Goal: Task Accomplishment & Management: Use online tool/utility

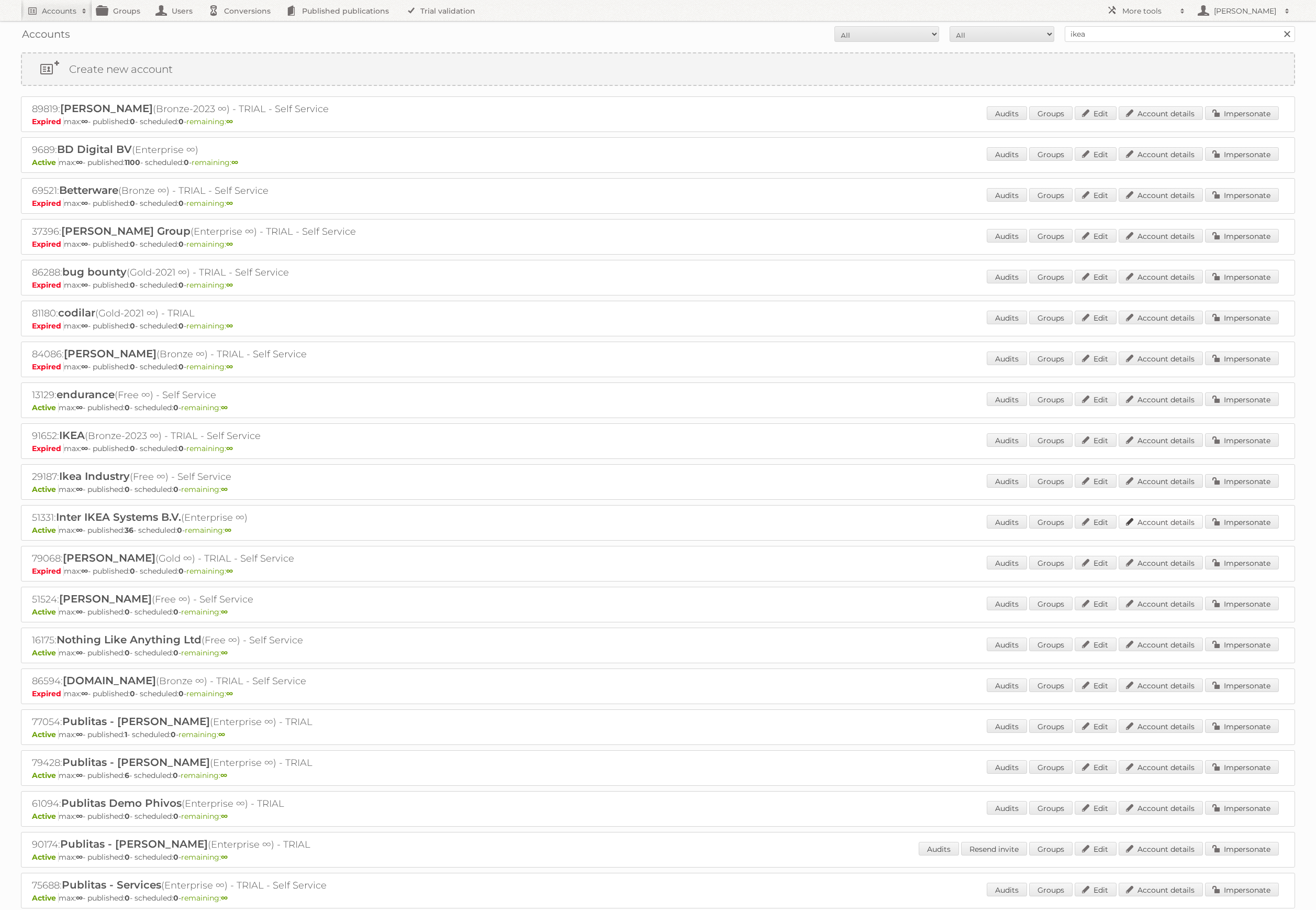
click at [1156, 520] on link "Account details" at bounding box center [1161, 522] width 84 height 13
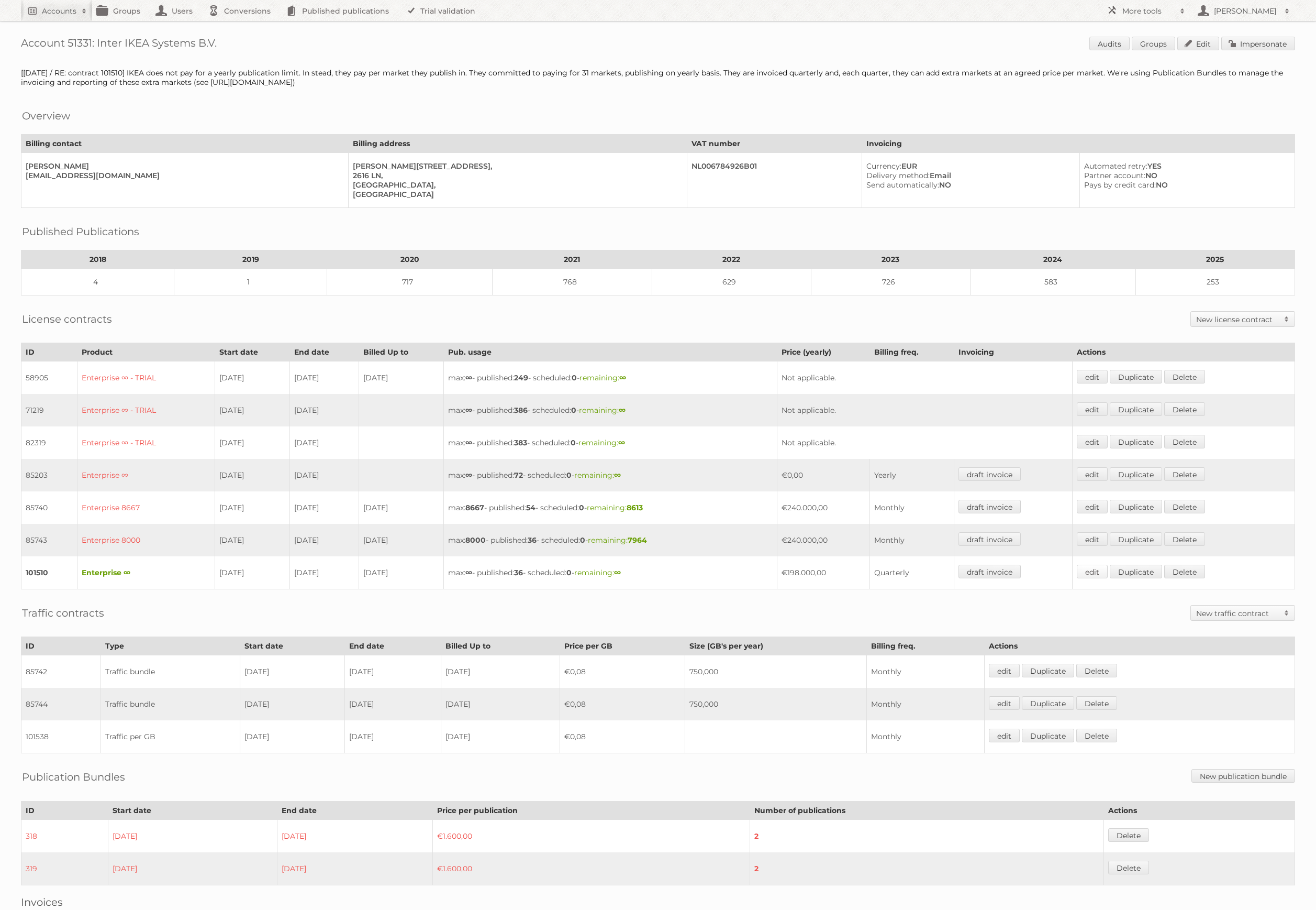
click at [1108, 565] on link "edit" at bounding box center [1093, 571] width 31 height 13
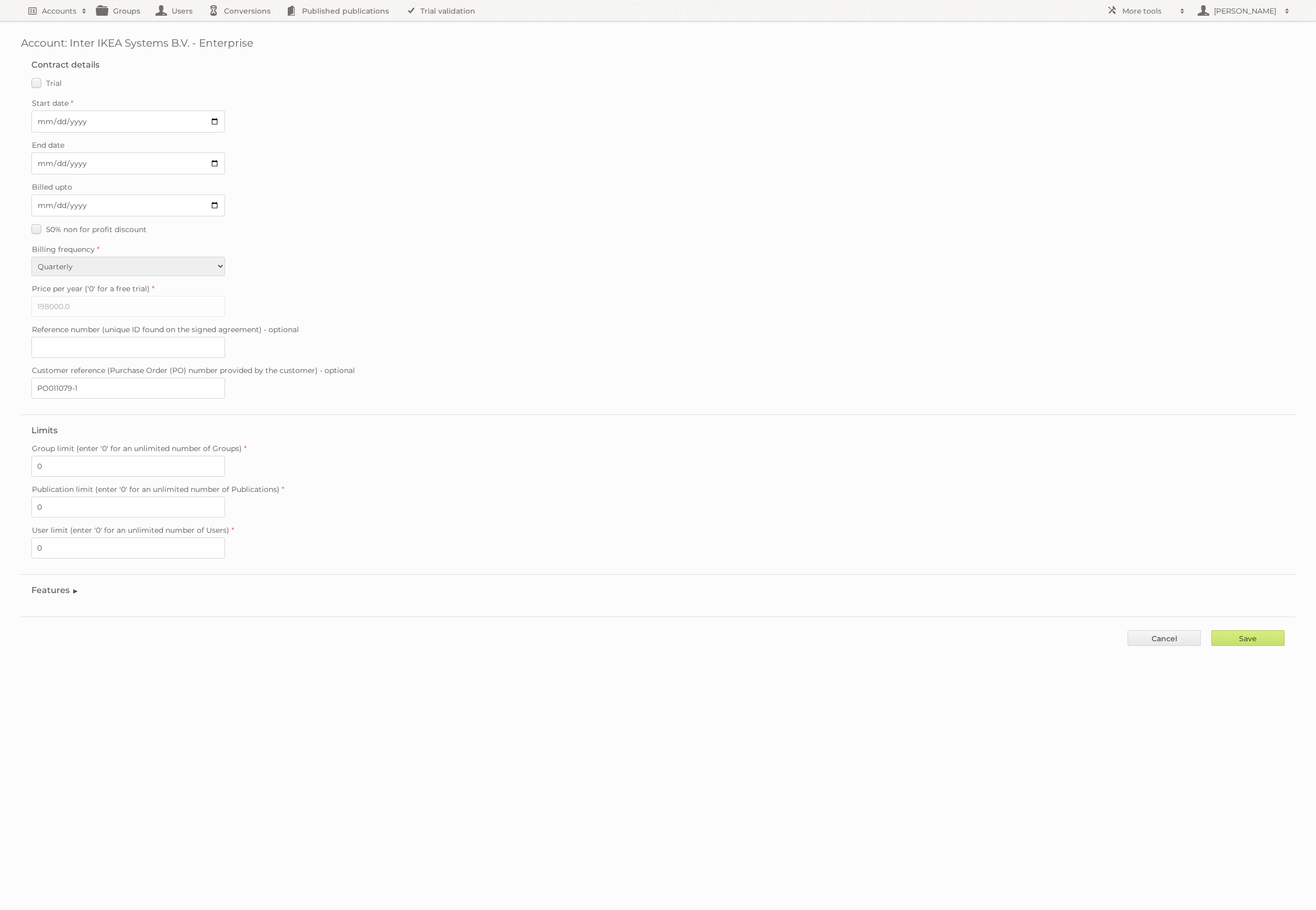
click at [64, 585] on legend "Features" at bounding box center [55, 589] width 48 height 10
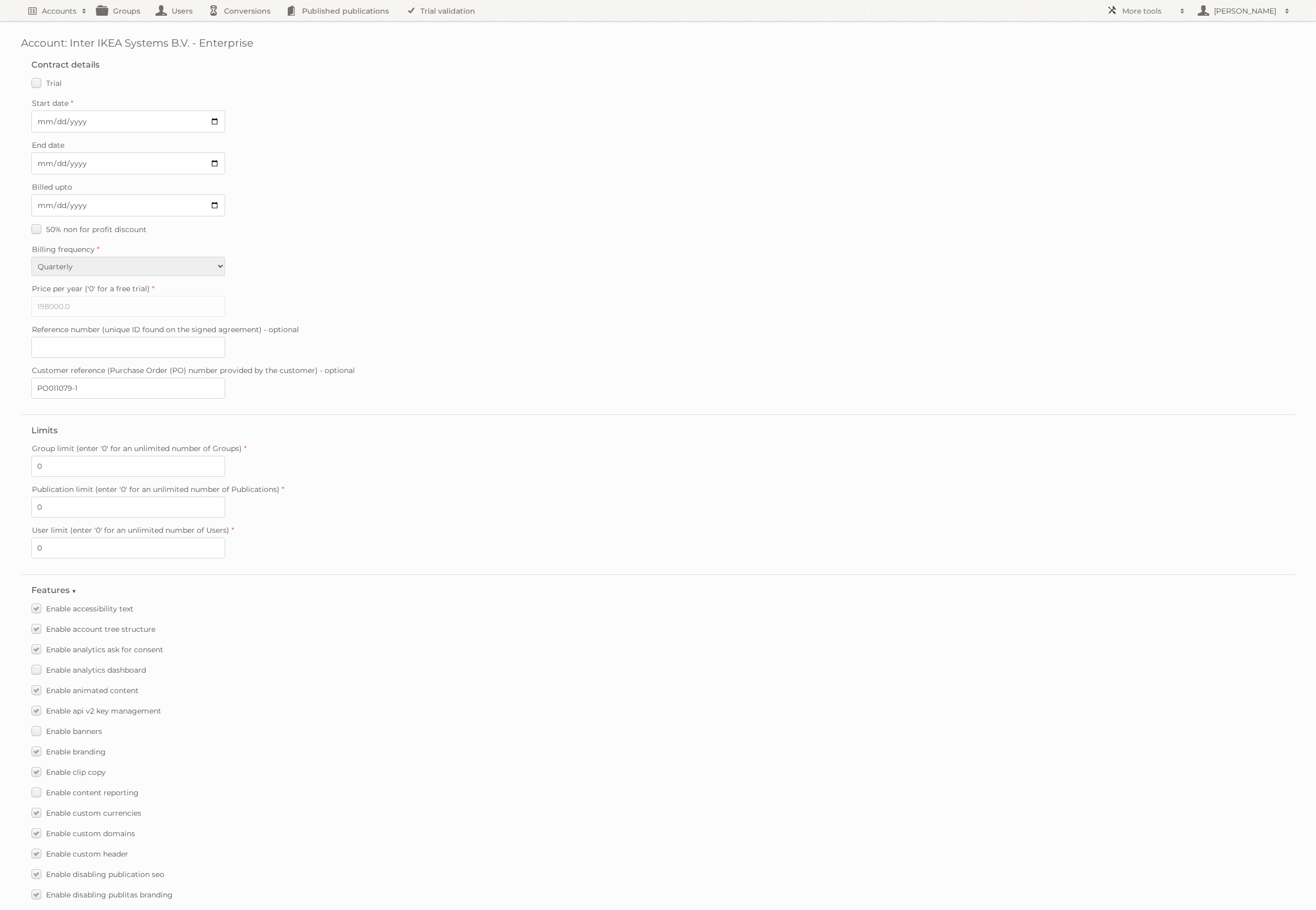
click at [1187, 7] on span at bounding box center [1183, 11] width 16 height 11
click at [1146, 142] on link "Beta Features" at bounding box center [1154, 140] width 104 height 16
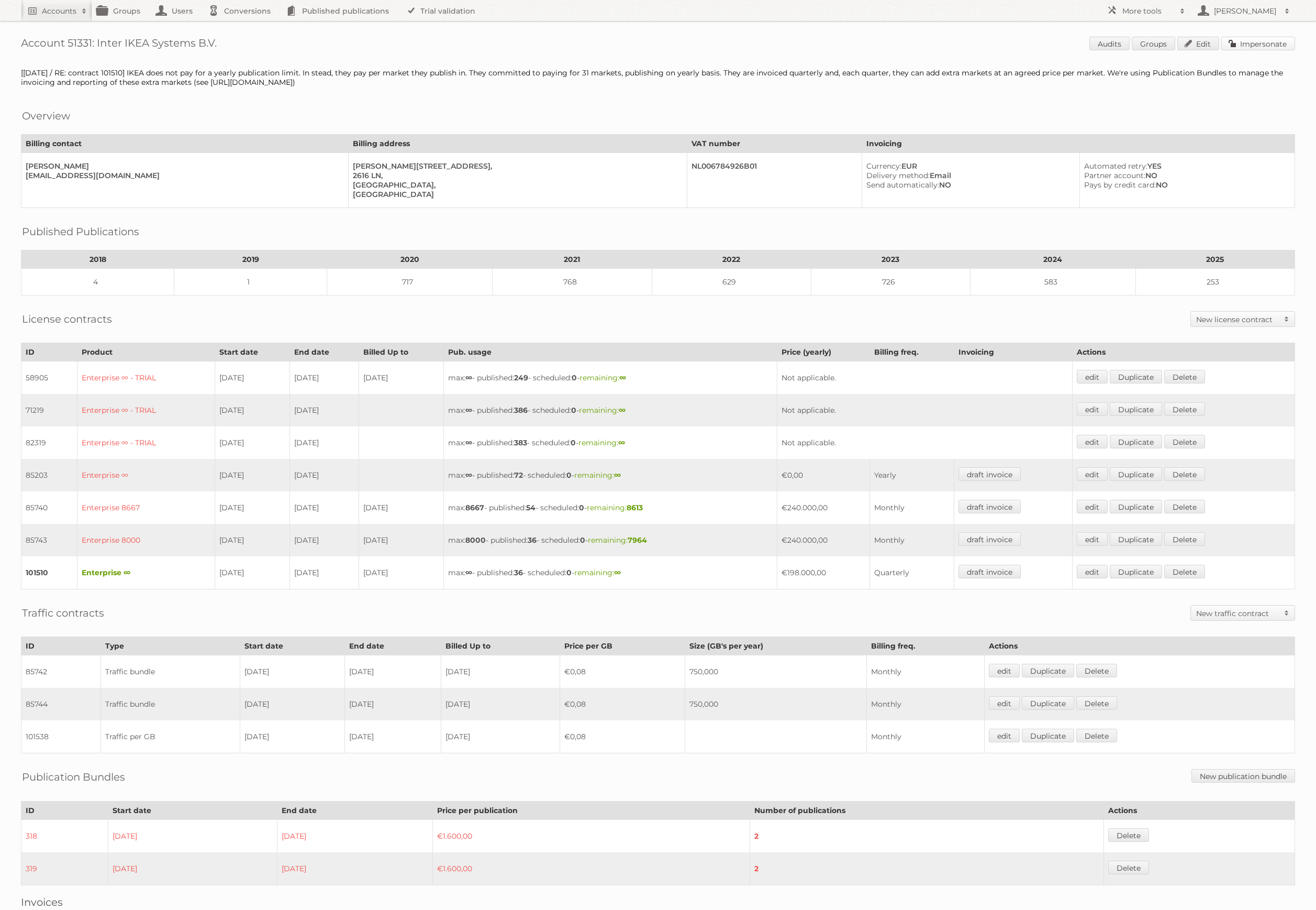
click at [1254, 47] on link "Impersonate" at bounding box center [1258, 43] width 74 height 13
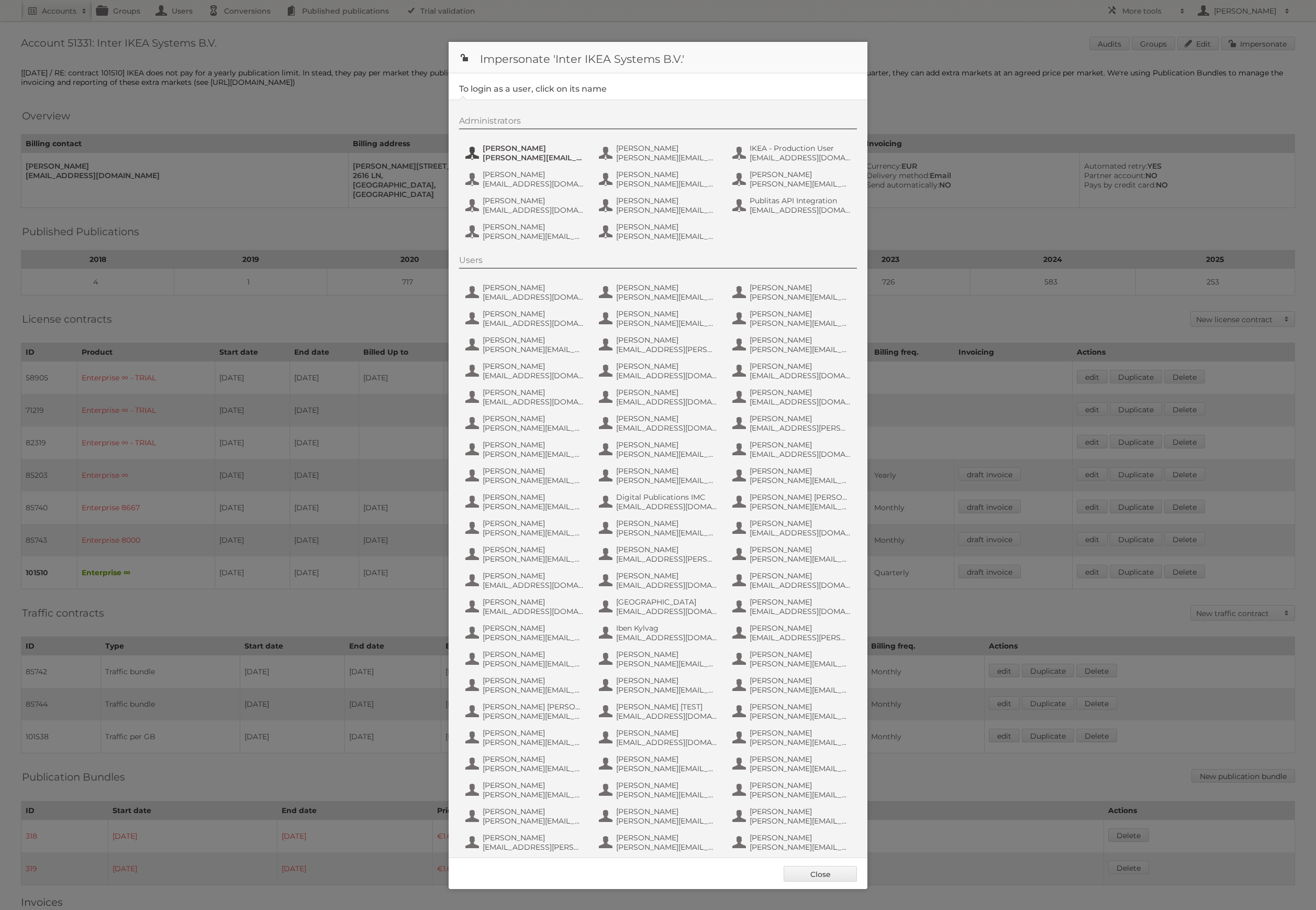
click at [512, 154] on span "andreas.olofsson@inter.ikea.com" at bounding box center [533, 158] width 102 height 9
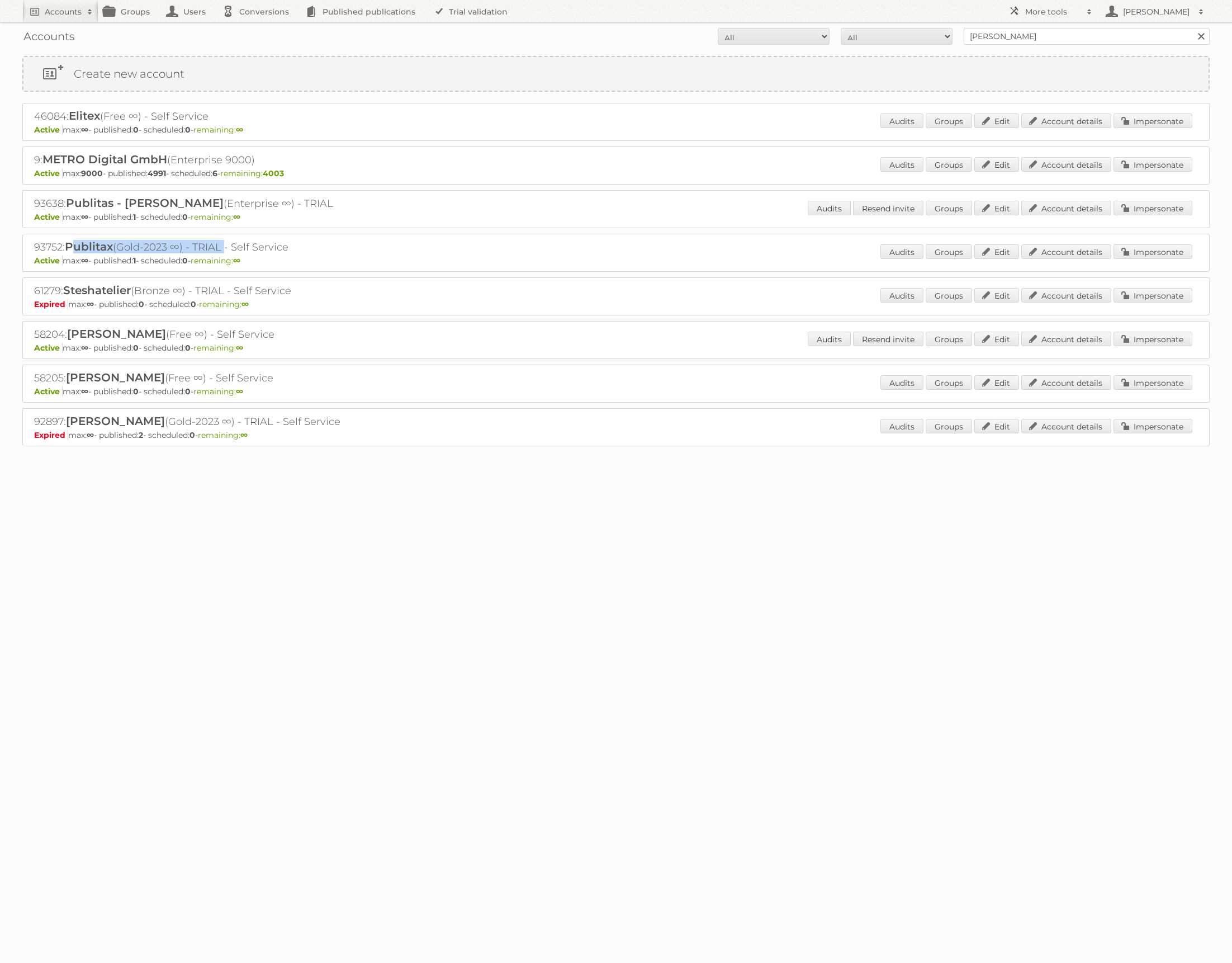
drag, startPoint x: 73, startPoint y: 247, endPoint x: 211, endPoint y: 244, distance: 138.0
click at [211, 244] on h2 "93752: Publitax (Gold-2023 ∞) - TRIAL - Self Service" at bounding box center [229, 247] width 391 height 14
click at [91, 244] on span "Publitax" at bounding box center [89, 246] width 48 height 13
click at [105, 207] on span "Publitas - [PERSON_NAME]" at bounding box center [145, 202] width 158 height 13
drag, startPoint x: 221, startPoint y: 209, endPoint x: 246, endPoint y: 205, distance: 25.3
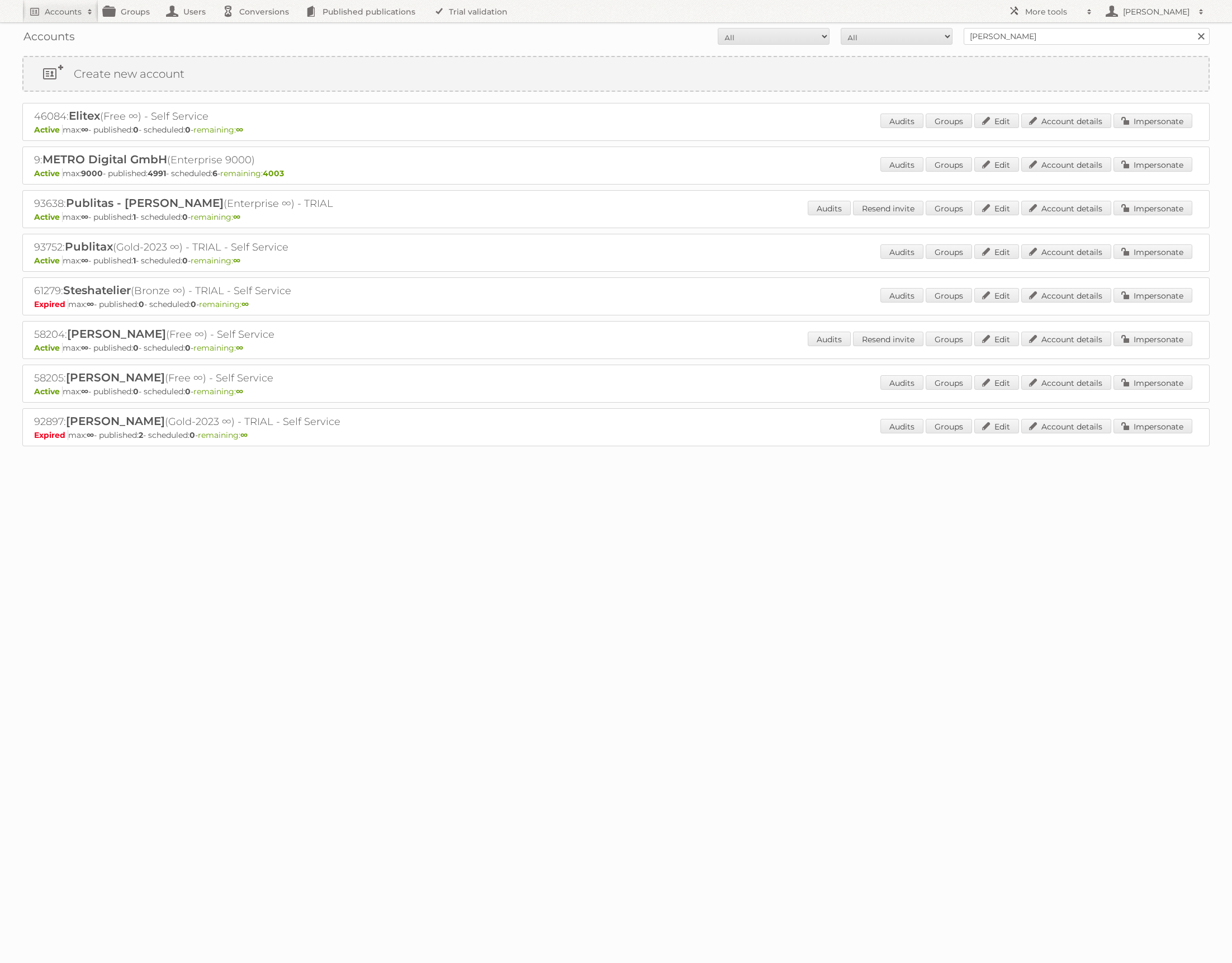
click at [229, 207] on h2 "93638: Publitas - Yuliya Chatovich (Enterprise ∞) - TRIAL" at bounding box center [229, 203] width 391 height 14
drag, startPoint x: 250, startPoint y: 205, endPoint x: 257, endPoint y: 204, distance: 7.1
click at [251, 204] on h2 "93638: Publitas - Yuliya Chatovich (Enterprise ∞) - TRIAL" at bounding box center [229, 203] width 391 height 14
click at [43, 199] on h2 "93638: Publitas - Yuliya Chatovich (Enterprise ∞) - TRIAL" at bounding box center [229, 203] width 391 height 14
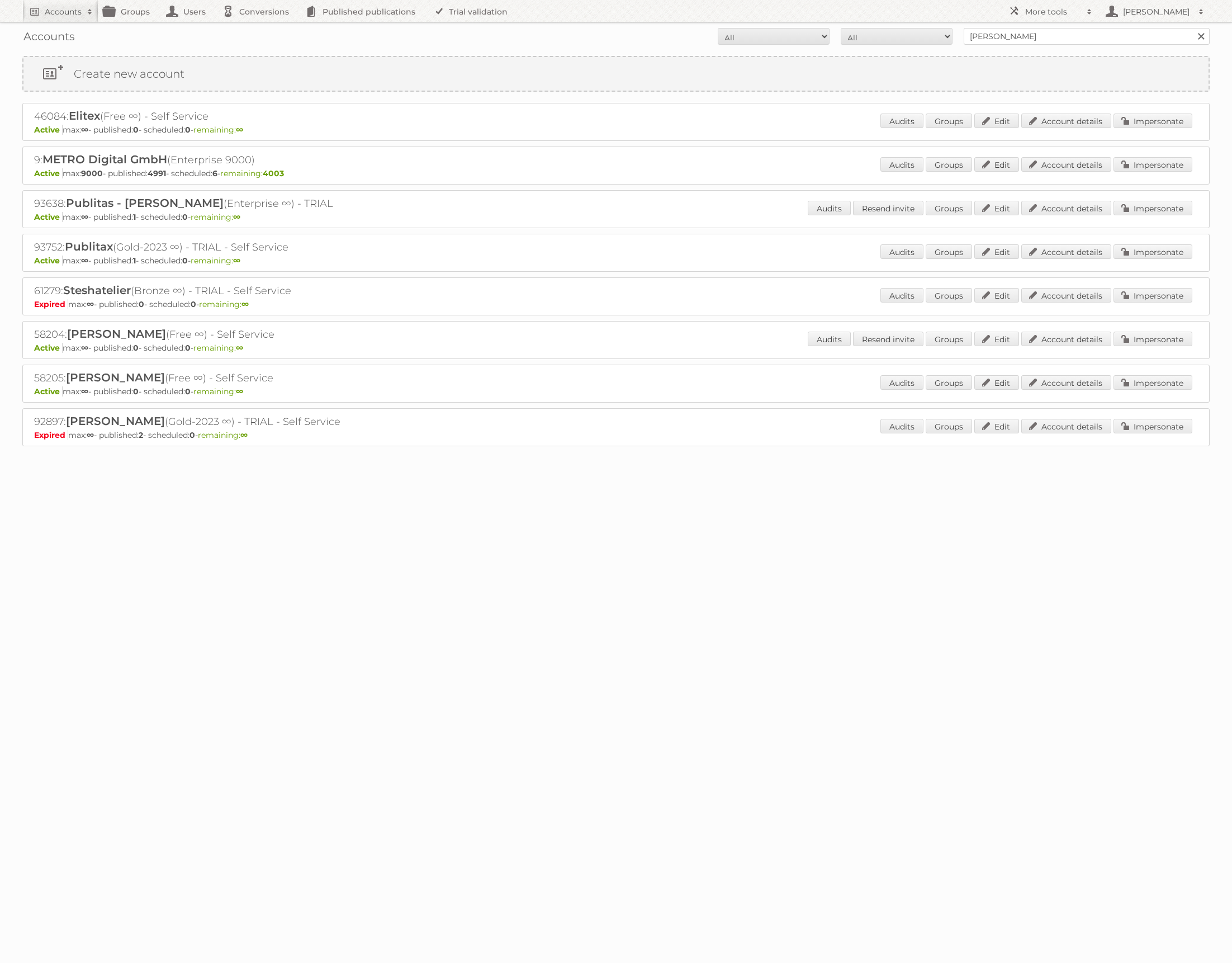
copy h2 "93638"
click at [1086, 15] on span at bounding box center [1090, 12] width 17 height 11
drag, startPoint x: 1043, startPoint y: 150, endPoint x: 1032, endPoint y: 151, distance: 11.0
click at [1042, 150] on link "Beta Features" at bounding box center [1059, 149] width 111 height 17
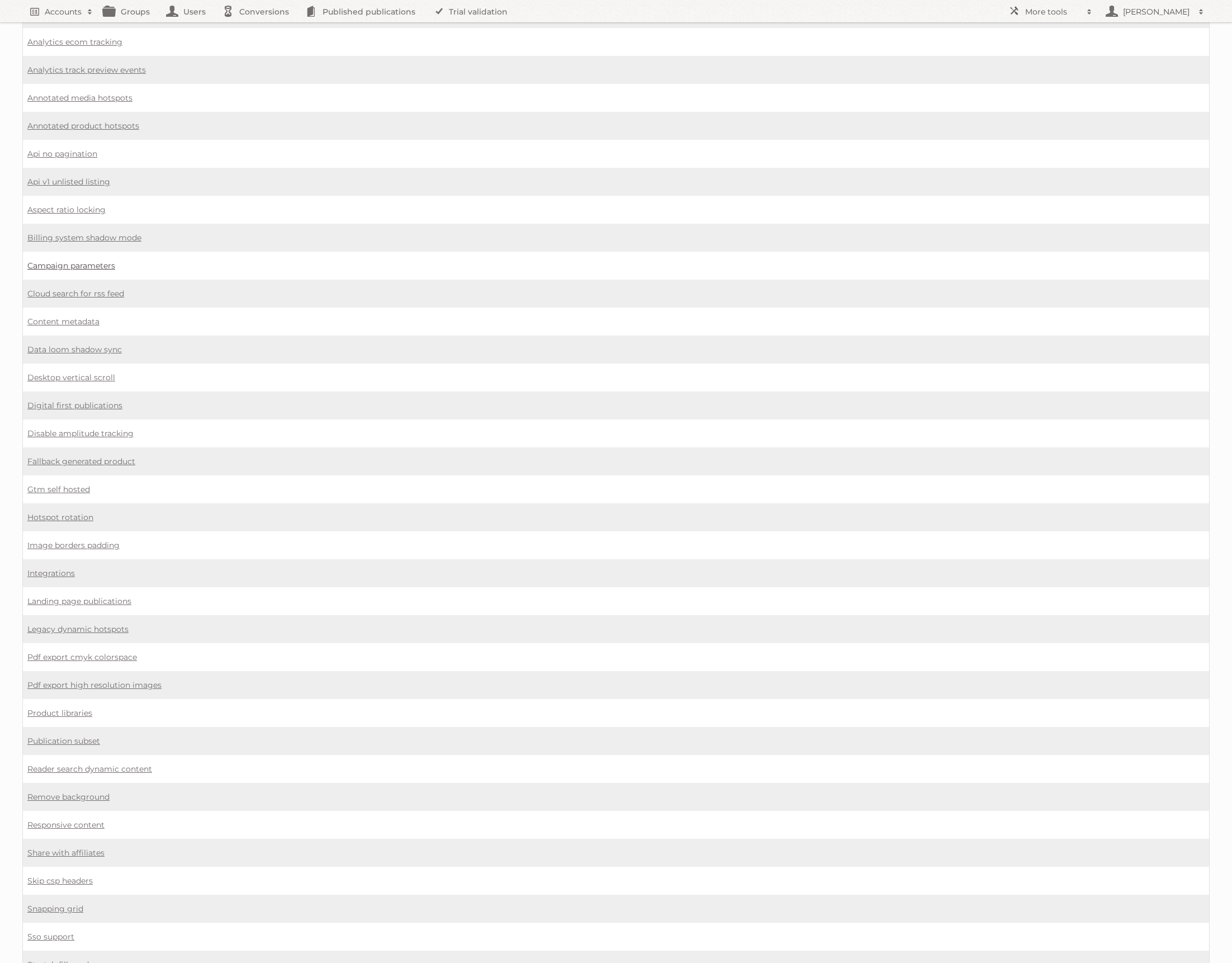
scroll to position [317, 0]
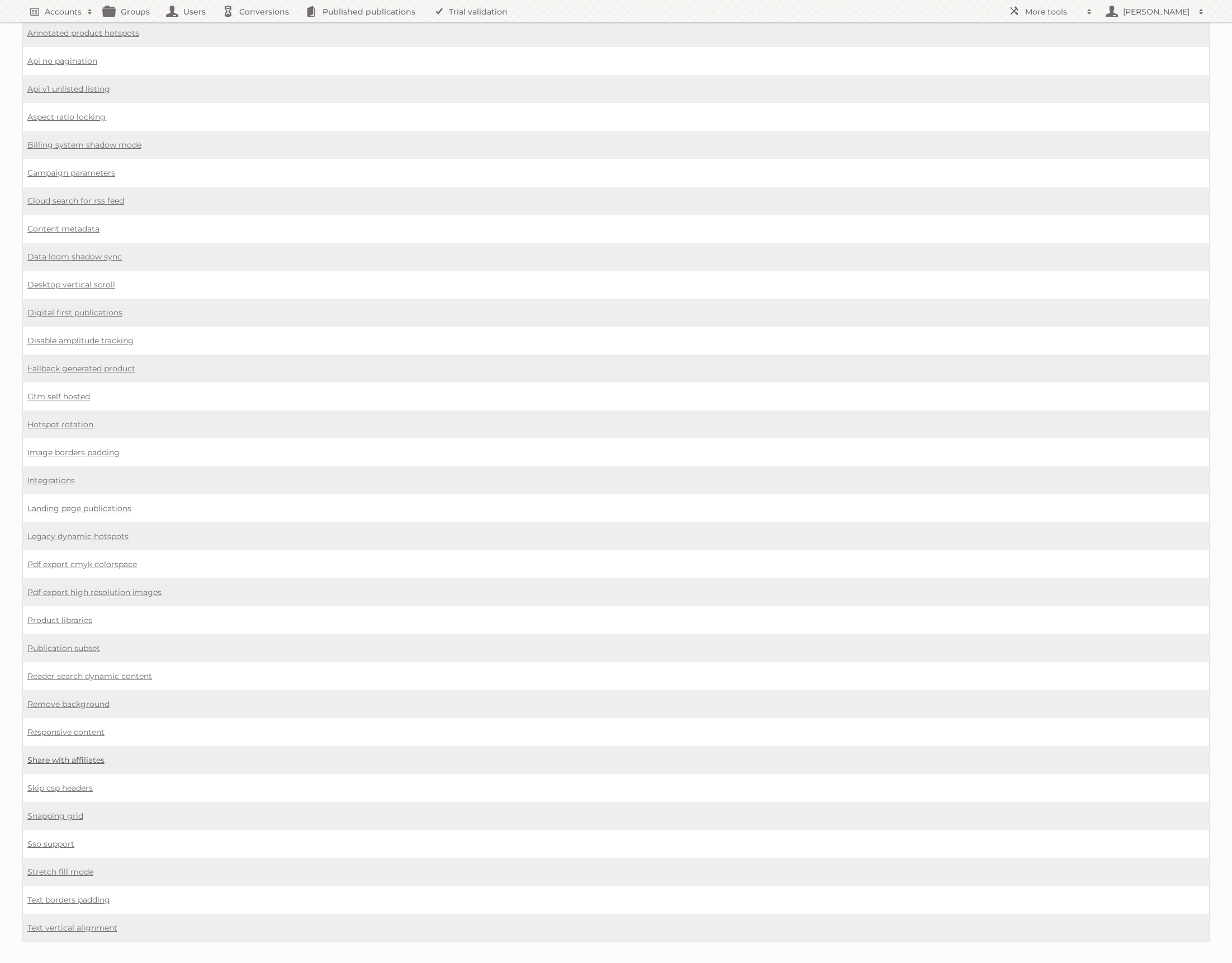
click at [64, 755] on link "Share with affiliates" at bounding box center [66, 760] width 77 height 10
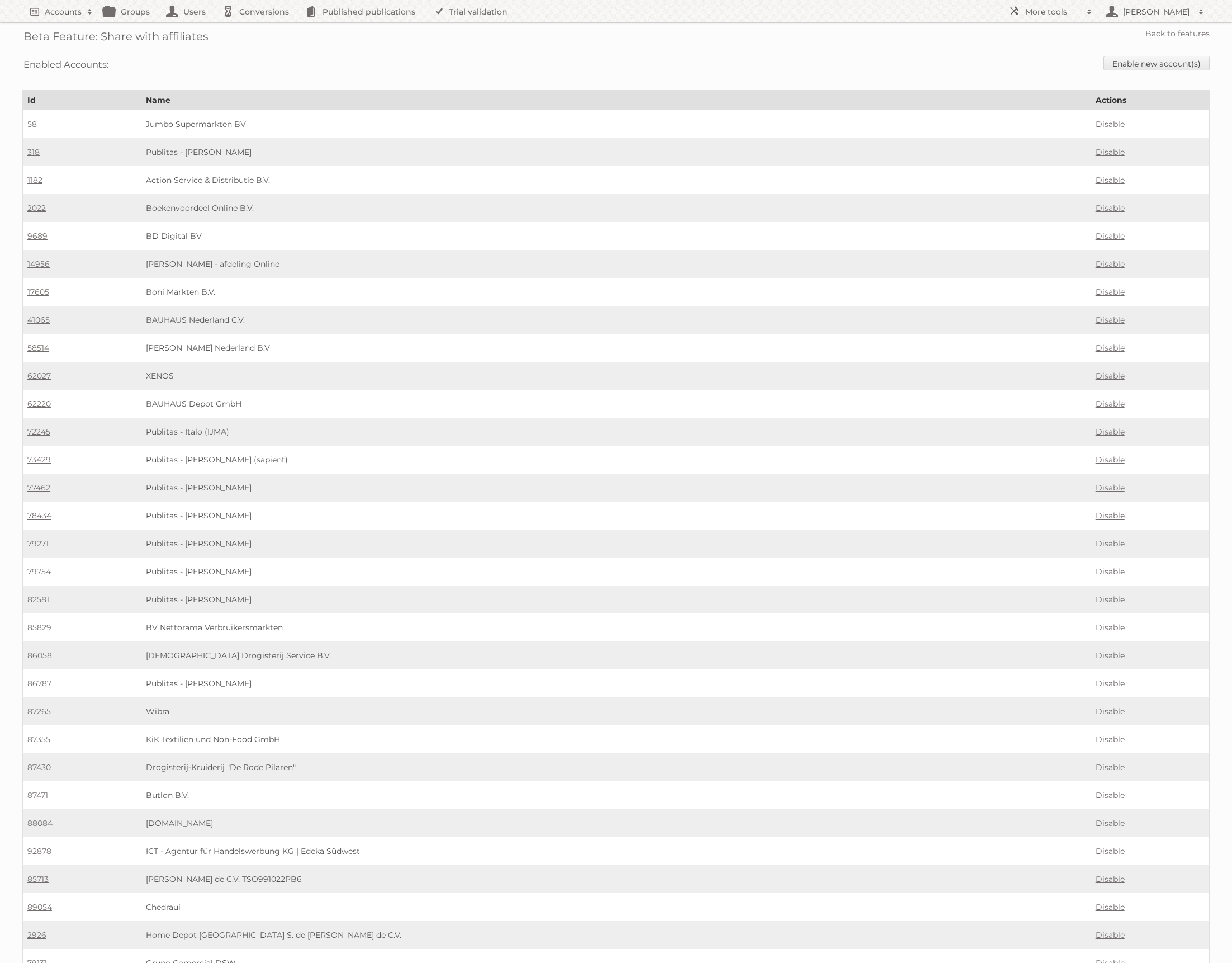
click at [1124, 72] on div "Enabled Accounts: Enable new account(s)" at bounding box center [616, 65] width 1187 height 28
click at [1127, 67] on link "Enable new account(s)" at bounding box center [1157, 63] width 107 height 14
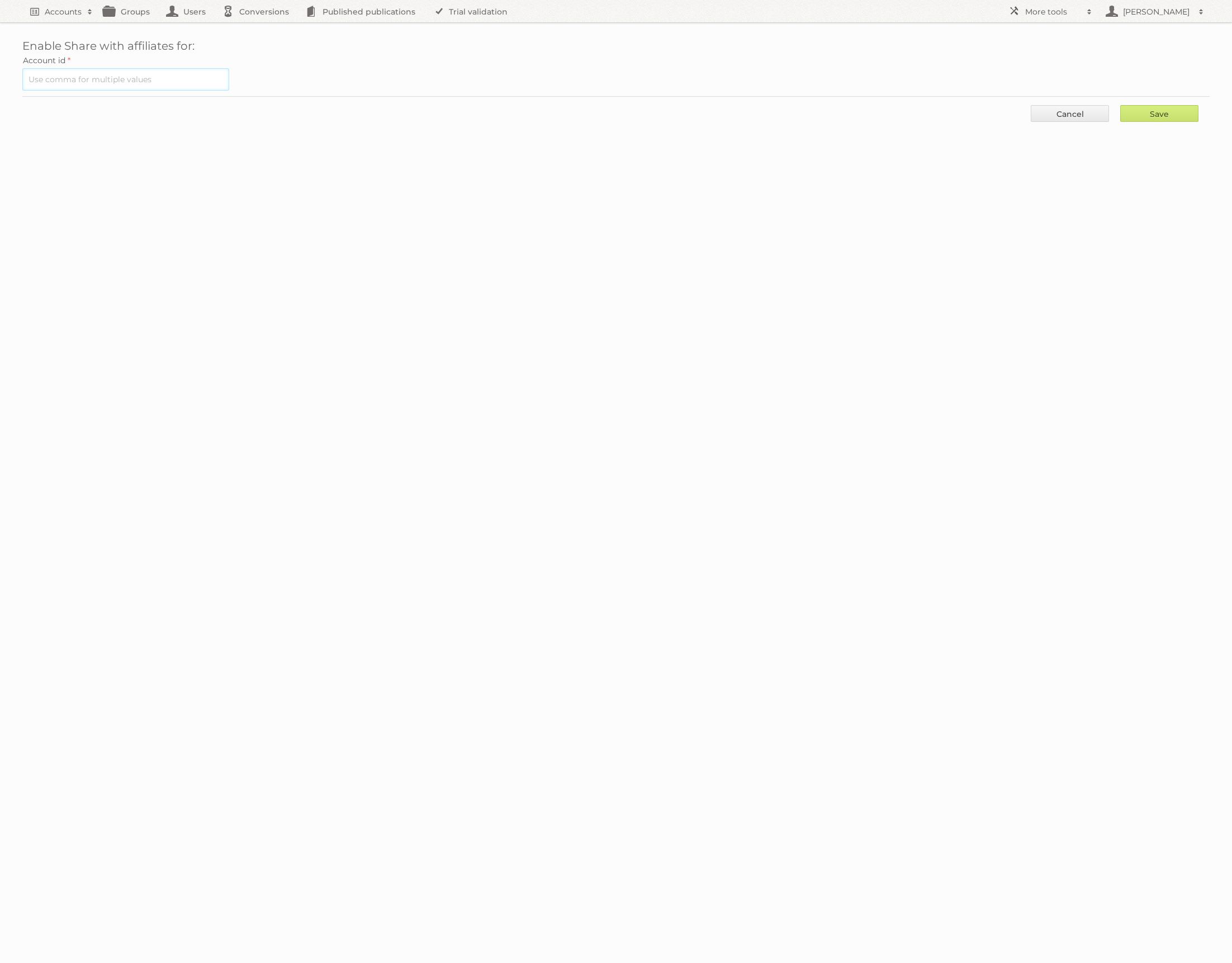
click at [111, 83] on input "text" at bounding box center [125, 79] width 207 height 22
paste input "93638"
type input "93638"
click at [1153, 111] on input "Save" at bounding box center [1160, 114] width 78 height 17
type input "..."
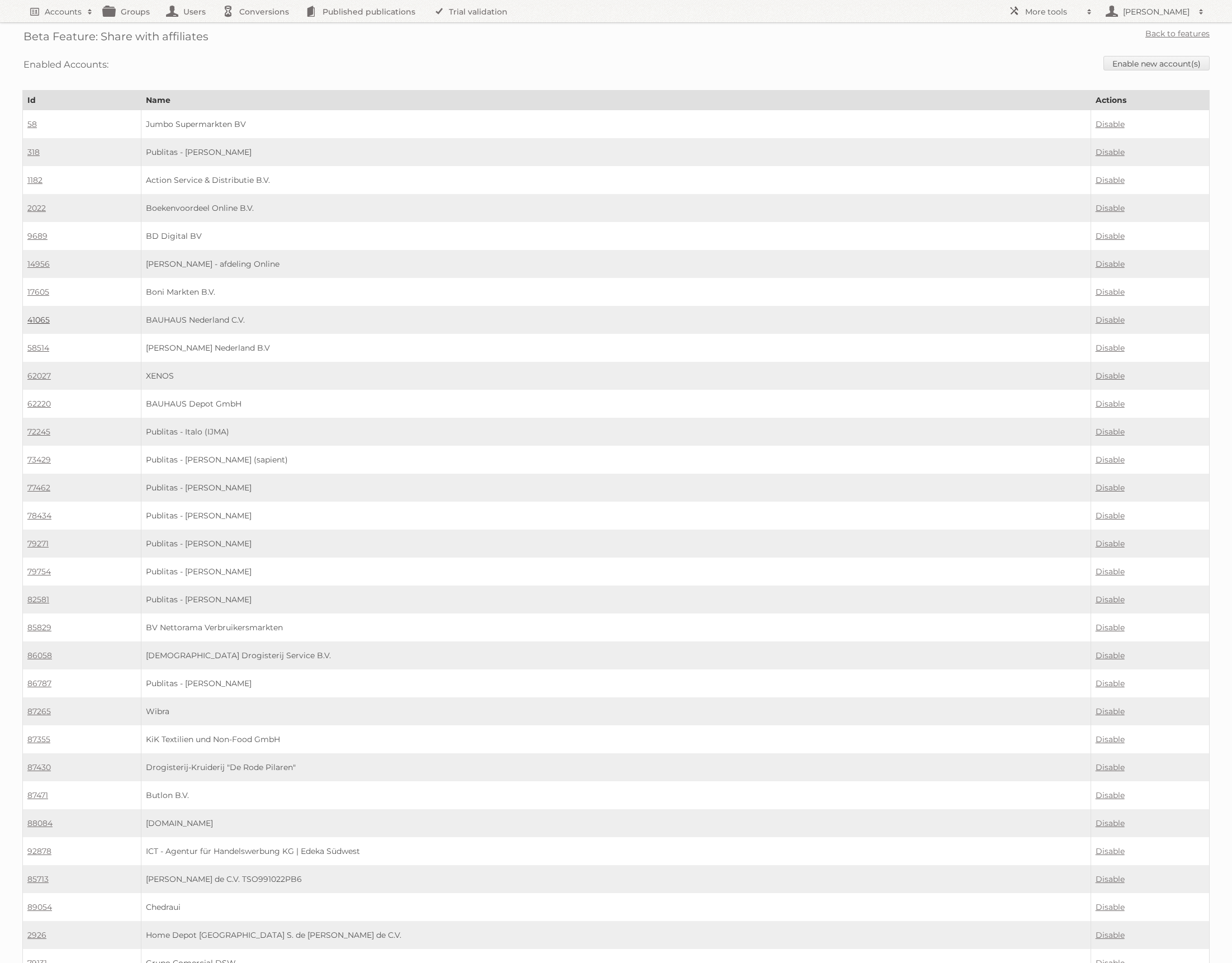
scroll to position [677, 0]
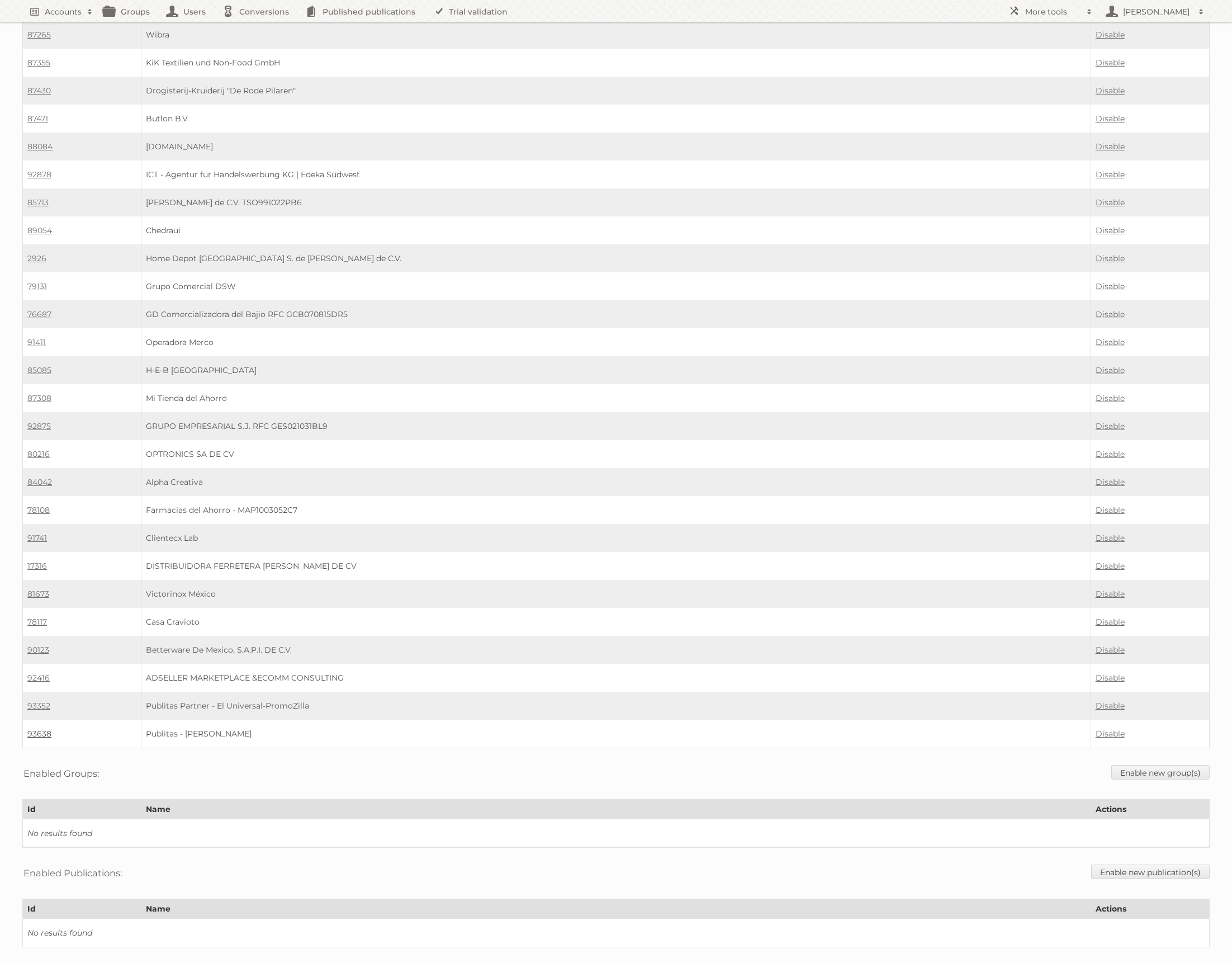
click at [43, 729] on link "93638" at bounding box center [40, 734] width 24 height 10
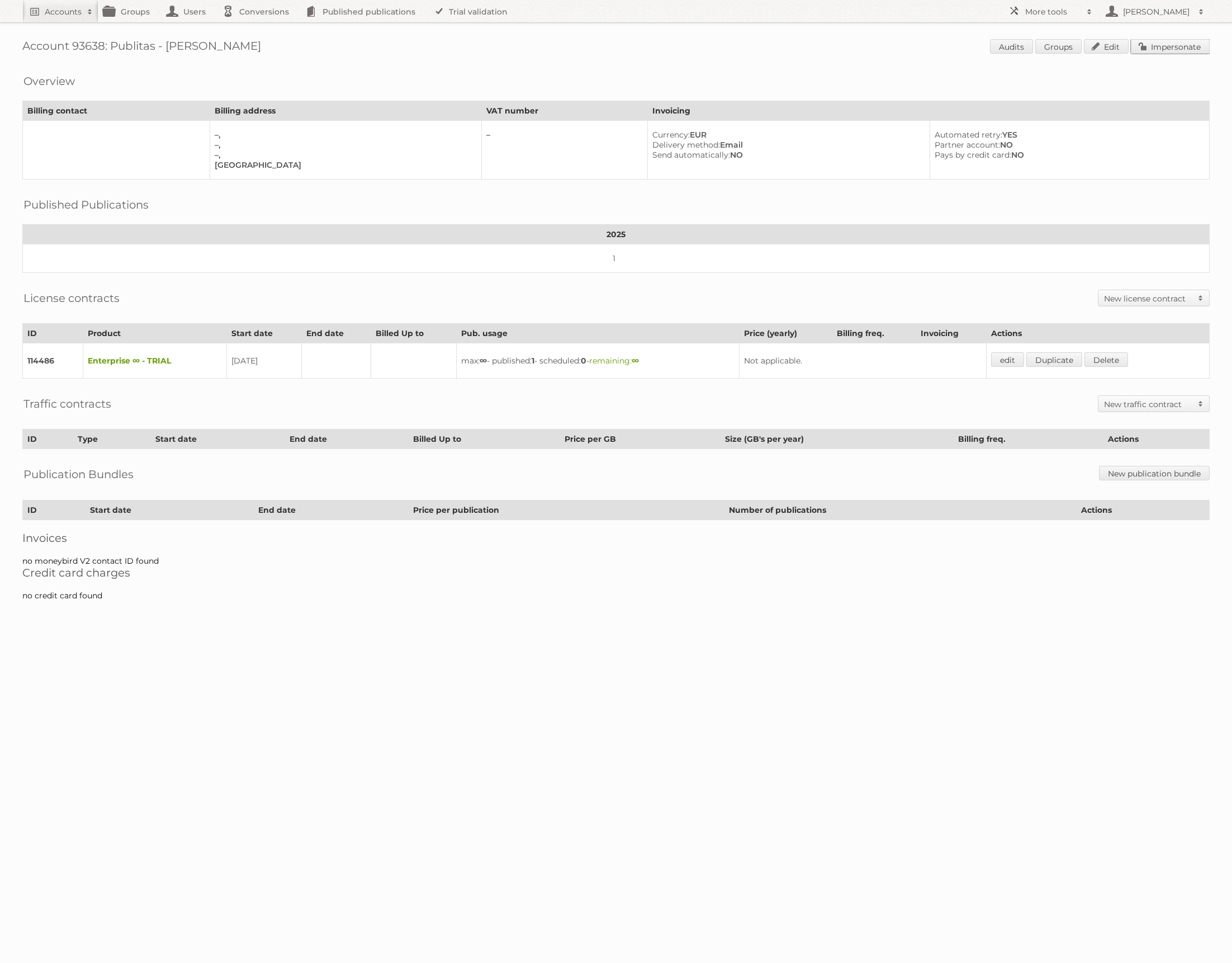
drag, startPoint x: 1179, startPoint y: 50, endPoint x: 1182, endPoint y: 55, distance: 5.8
click at [1179, 50] on link "Impersonate" at bounding box center [1170, 46] width 79 height 14
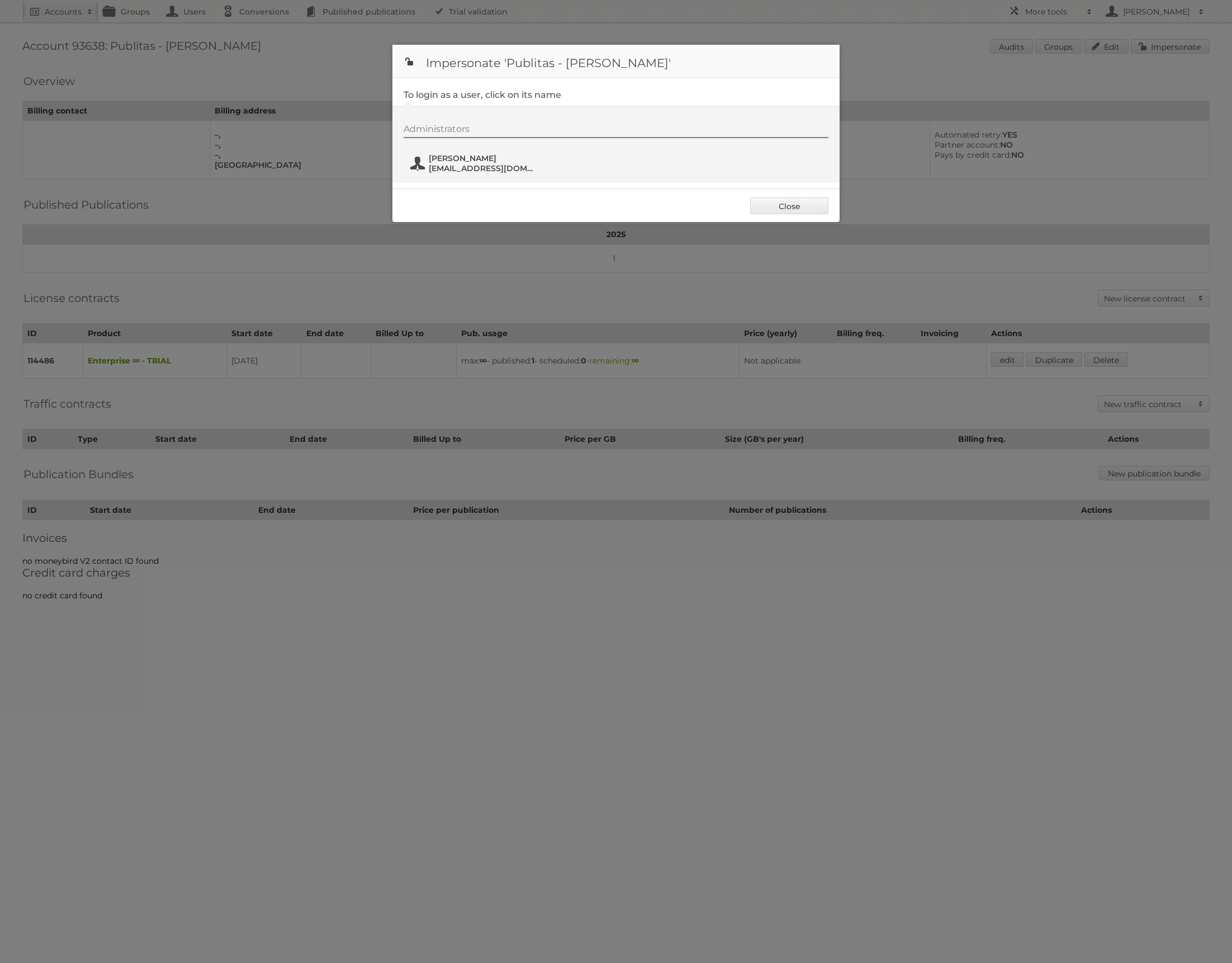
click at [464, 162] on span "Yuliya Chatovich" at bounding box center [483, 158] width 109 height 10
